Goal: Task Accomplishment & Management: Use online tool/utility

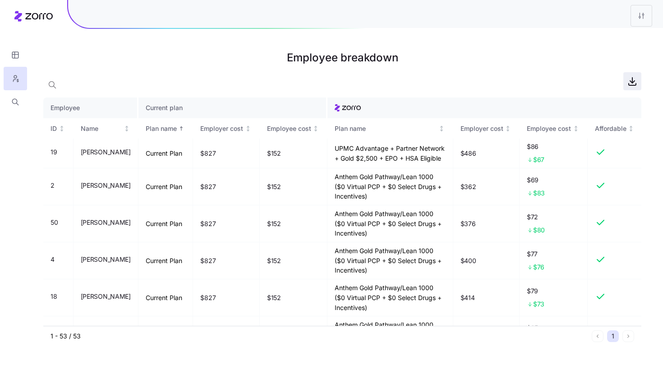
click at [629, 83] on icon "button" at bounding box center [632, 81] width 11 height 11
click at [185, 130] on icon "Sorted ascending" at bounding box center [181, 128] width 6 height 6
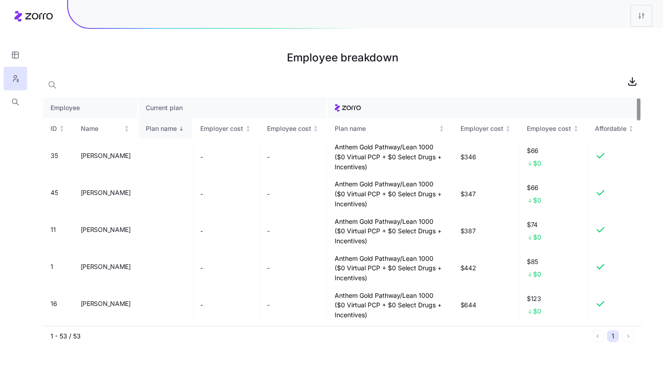
click at [185, 129] on icon "Sorted descending" at bounding box center [181, 128] width 6 height 6
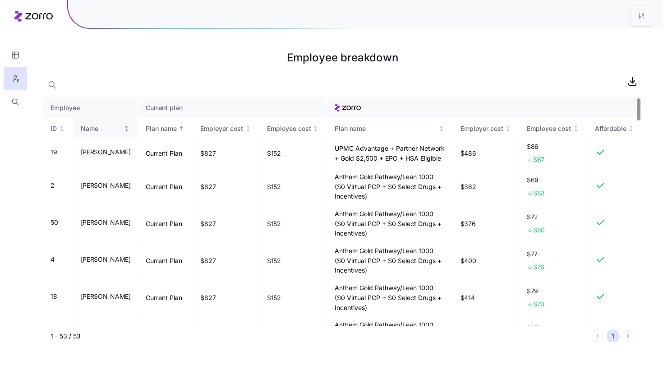
click at [130, 132] on div "Name" at bounding box center [105, 129] width 49 height 10
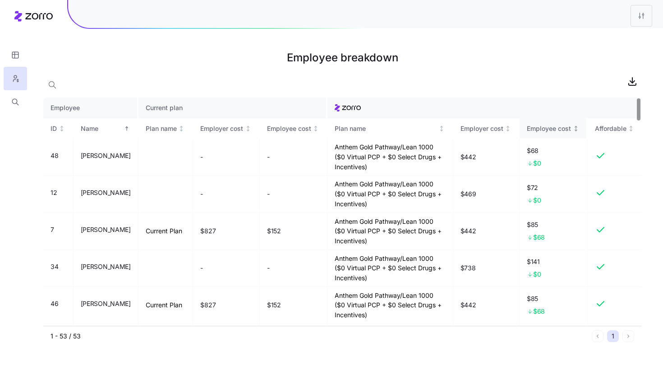
click at [575, 127] on icon "Not sorted" at bounding box center [576, 128] width 6 height 6
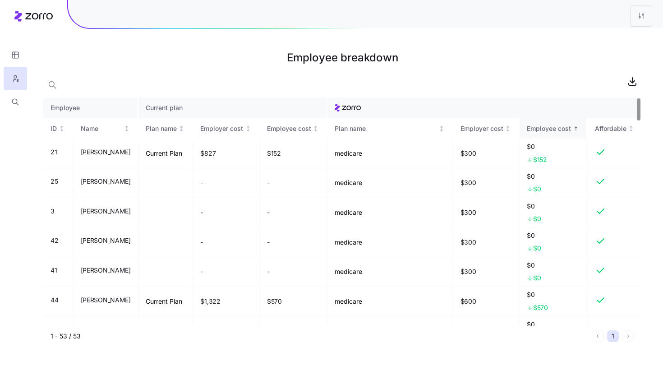
click at [578, 132] on div "Employee cost" at bounding box center [553, 129] width 52 height 10
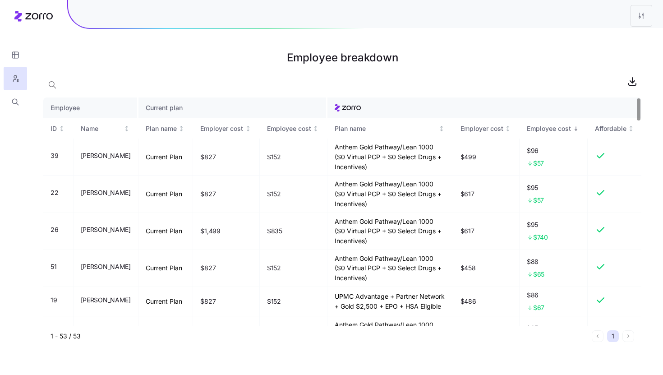
click at [575, 126] on icon "Sorted descending" at bounding box center [576, 128] width 6 height 6
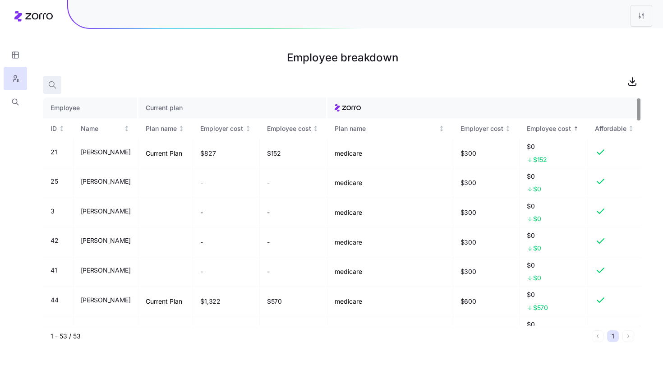
click at [55, 82] on icon "button" at bounding box center [52, 84] width 9 height 9
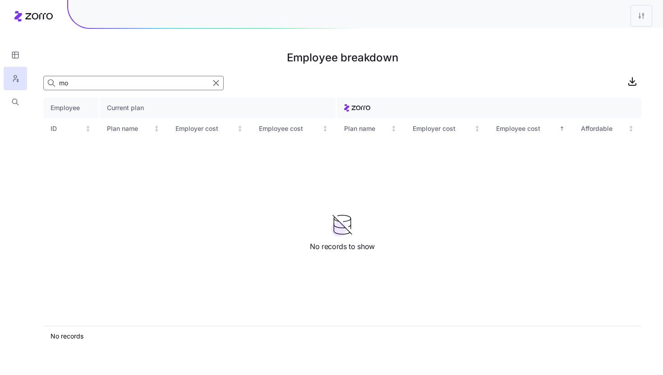
type input "m"
type input "r"
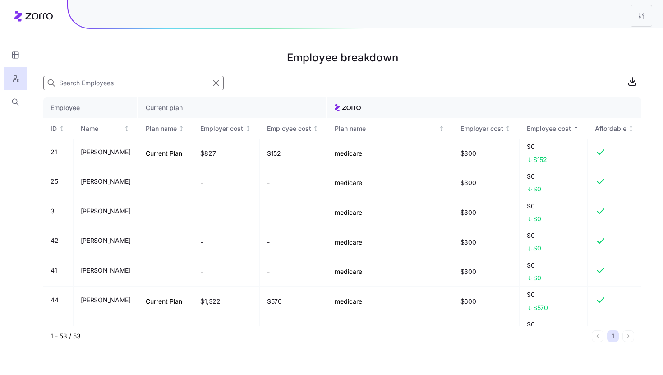
type input "m"
type input "c"
click at [219, 85] on icon "button" at bounding box center [216, 83] width 10 height 11
click at [222, 58] on h1 "Employee breakdown" at bounding box center [342, 58] width 598 height 22
click at [52, 86] on icon "button" at bounding box center [52, 84] width 9 height 9
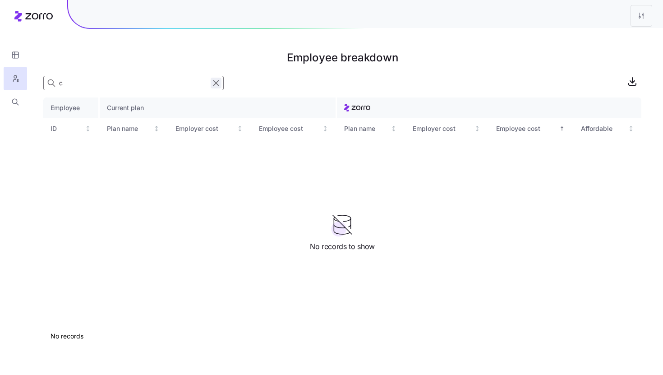
type input "c"
click at [216, 85] on icon "button" at bounding box center [216, 83] width 10 height 11
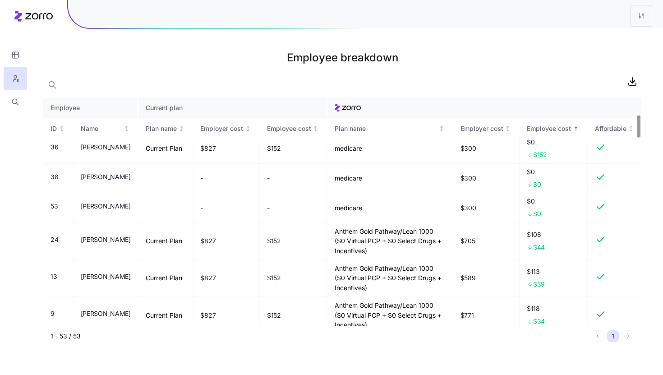
scroll to position [184, 0]
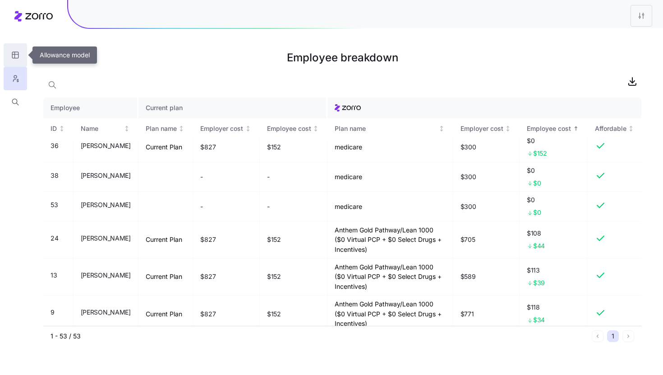
click at [11, 58] on icon "button" at bounding box center [15, 55] width 8 height 9
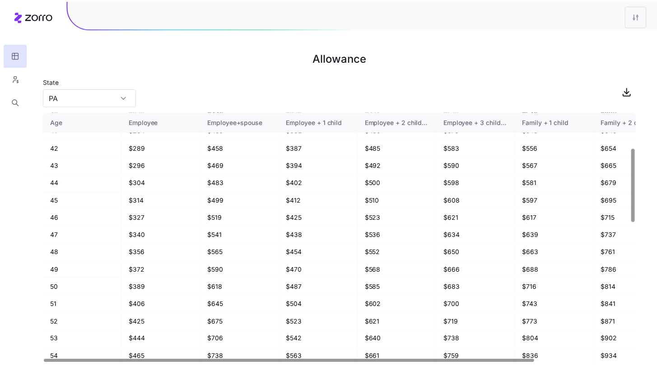
scroll to position [588, 0]
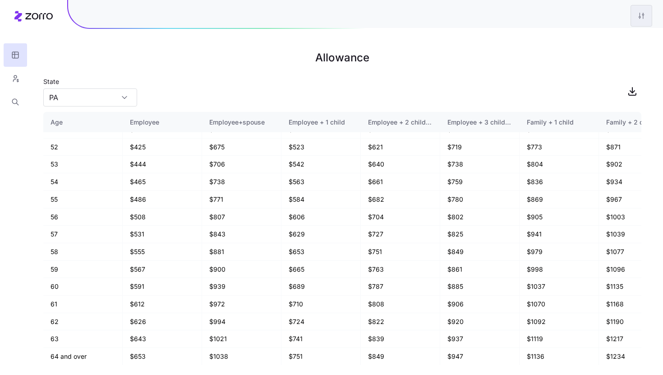
click at [640, 16] on html "Allowance State PA Age Employee Employee+spouse Employee + 1 child Employee + 2…" at bounding box center [331, 187] width 663 height 375
click at [14, 81] on html "Allowance State PA Age Employee Employee+spouse Employee + 1 child Employee + 2…" at bounding box center [331, 187] width 663 height 375
click at [642, 19] on html "Allowance State PA Age Employee Employee+spouse Employee + 1 child Employee + 2…" at bounding box center [331, 187] width 663 height 375
click at [616, 39] on div "Edit plan design" at bounding box center [605, 39] width 90 height 14
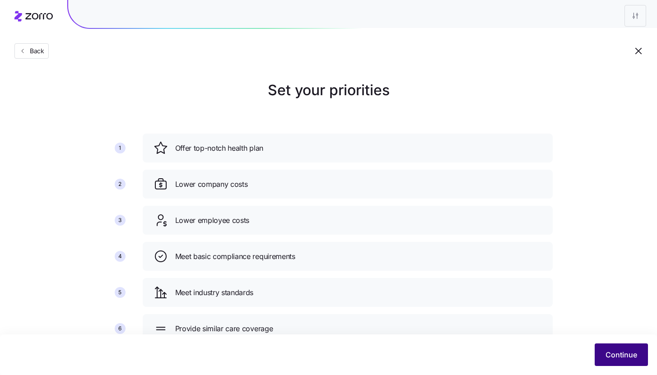
click at [615, 353] on span "Continue" at bounding box center [621, 354] width 32 height 11
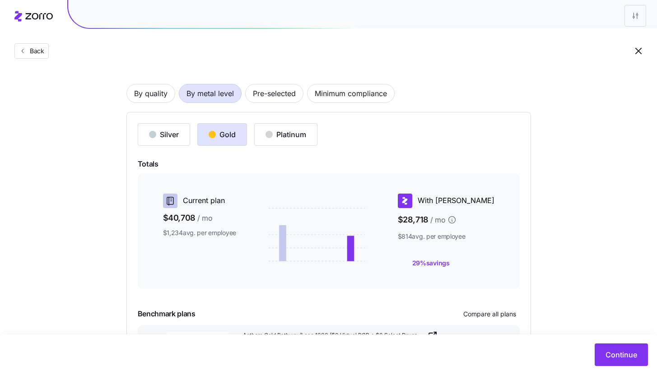
scroll to position [125, 0]
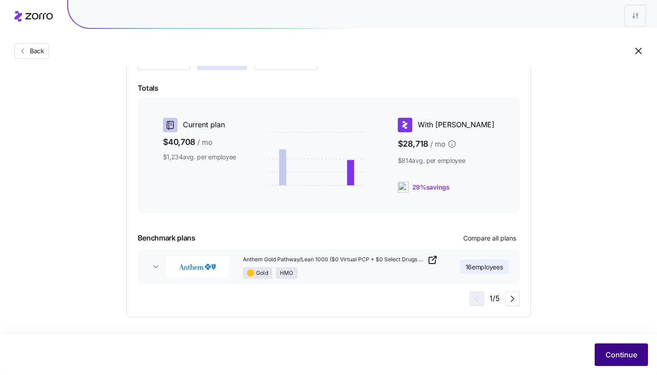
click at [614, 355] on span "Continue" at bounding box center [621, 354] width 32 height 11
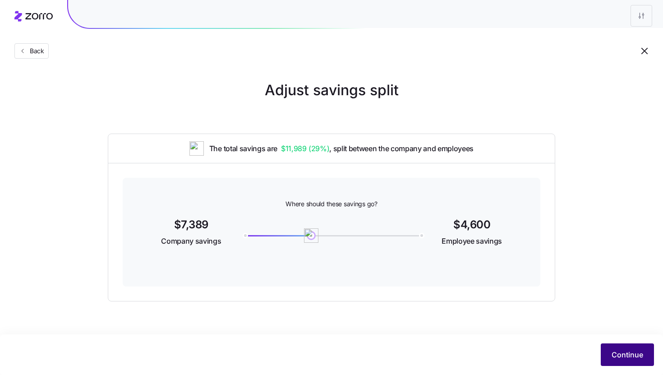
click at [609, 351] on button "Continue" at bounding box center [627, 354] width 53 height 23
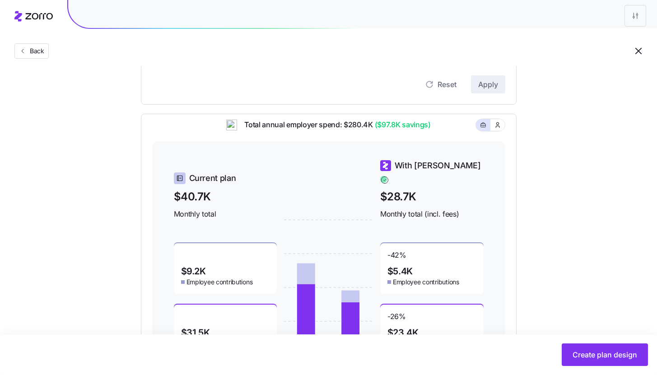
scroll to position [313, 0]
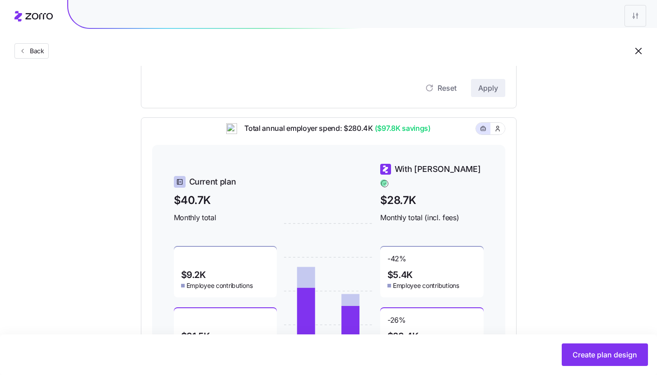
click at [505, 135] on div at bounding box center [490, 128] width 30 height 13
click at [501, 134] on button "button" at bounding box center [497, 129] width 14 height 12
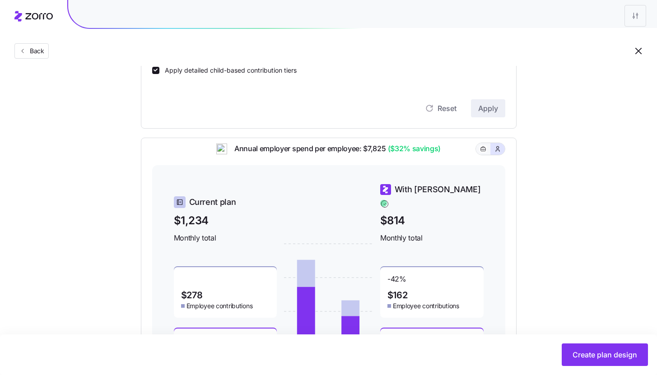
scroll to position [290, 0]
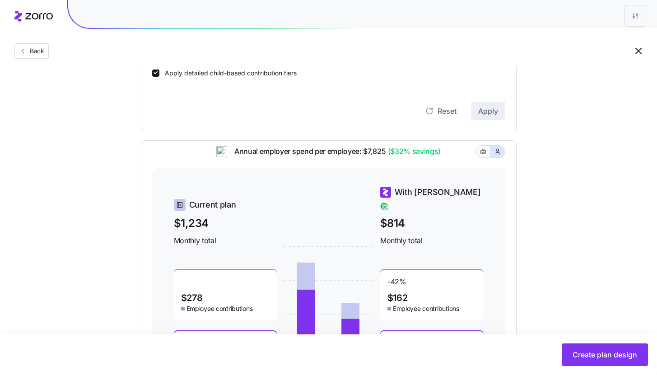
click at [483, 158] on button "button" at bounding box center [483, 152] width 14 height 12
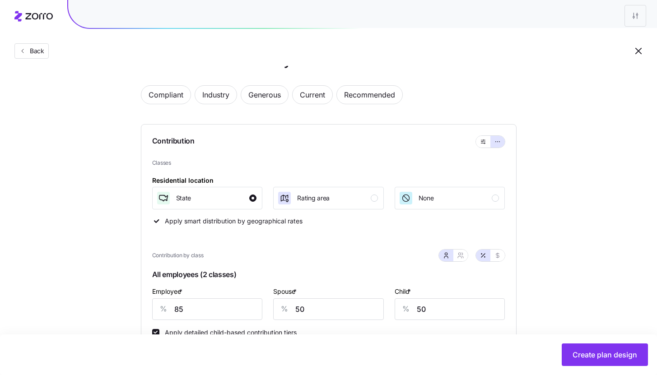
scroll to position [0, 0]
